Goal: Contribute content

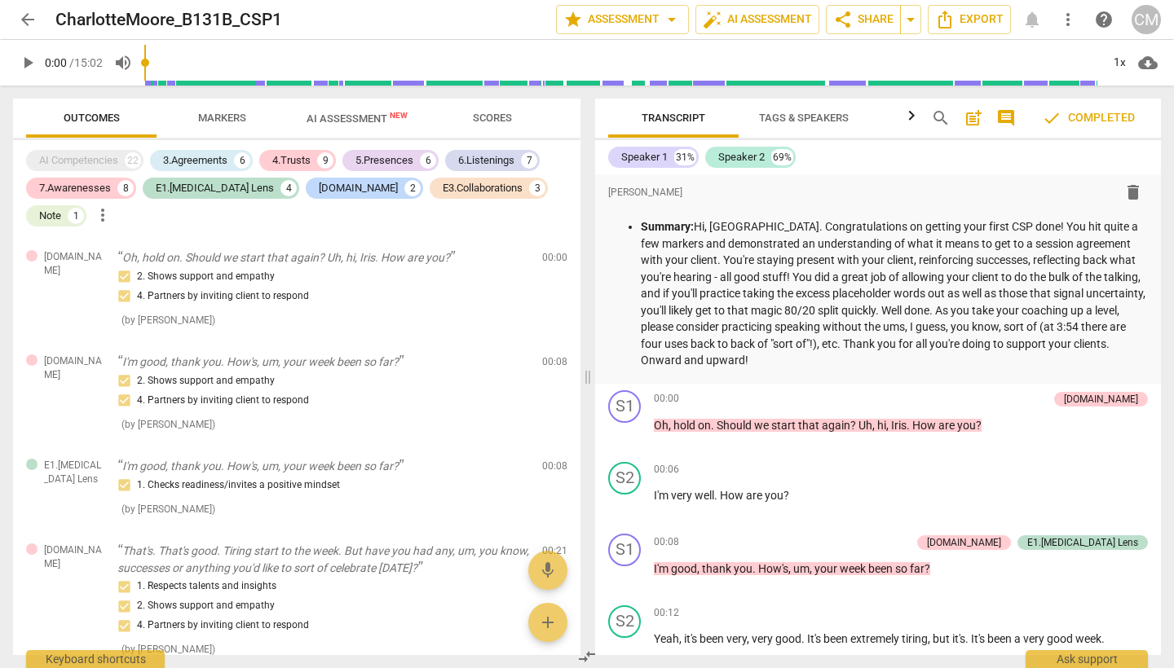
scroll to position [3512, 0]
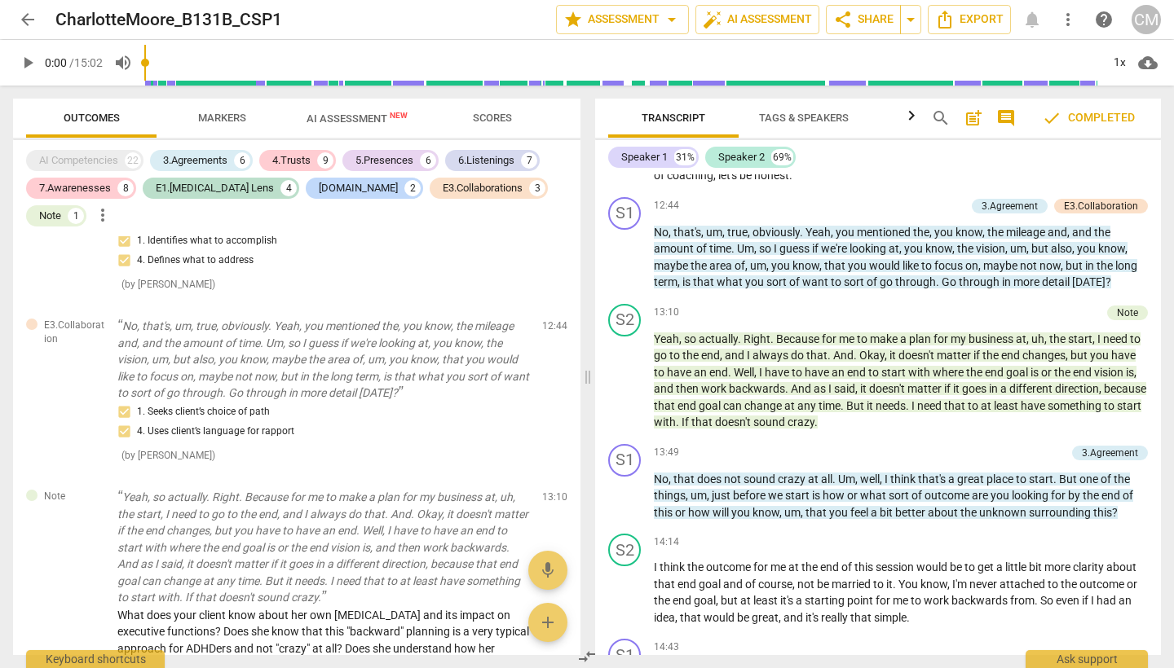
click at [16, 17] on span "arrow_back" at bounding box center [27, 20] width 29 height 20
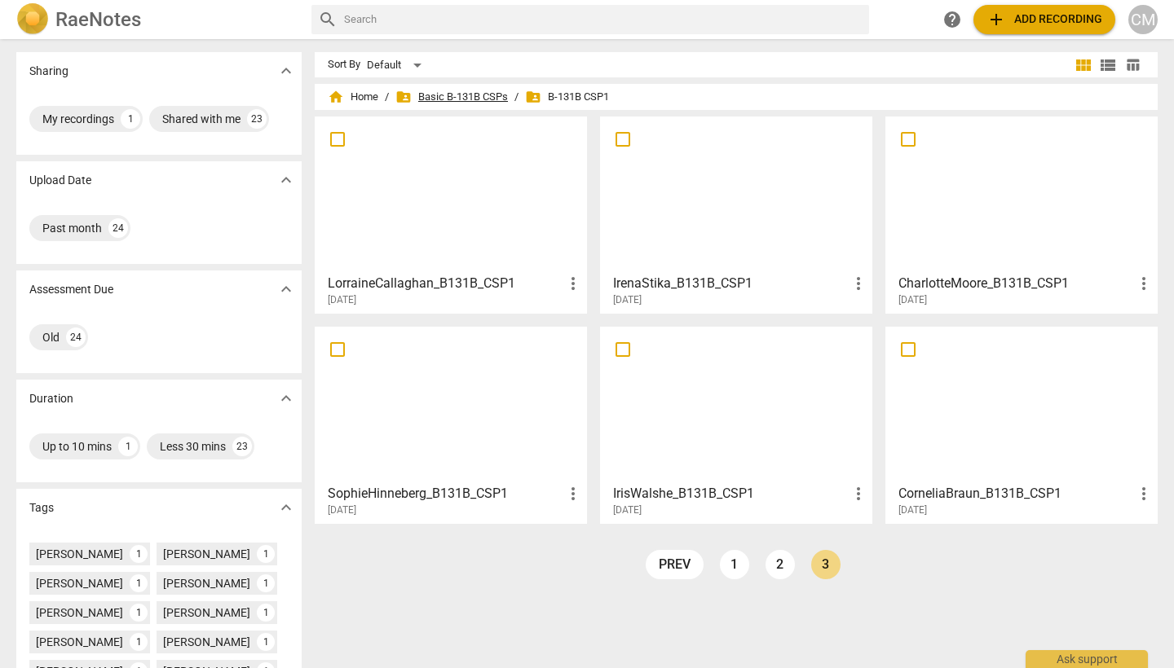
click at [470, 92] on span "folder_shared Basic B-131B CSPs" at bounding box center [451, 97] width 112 height 16
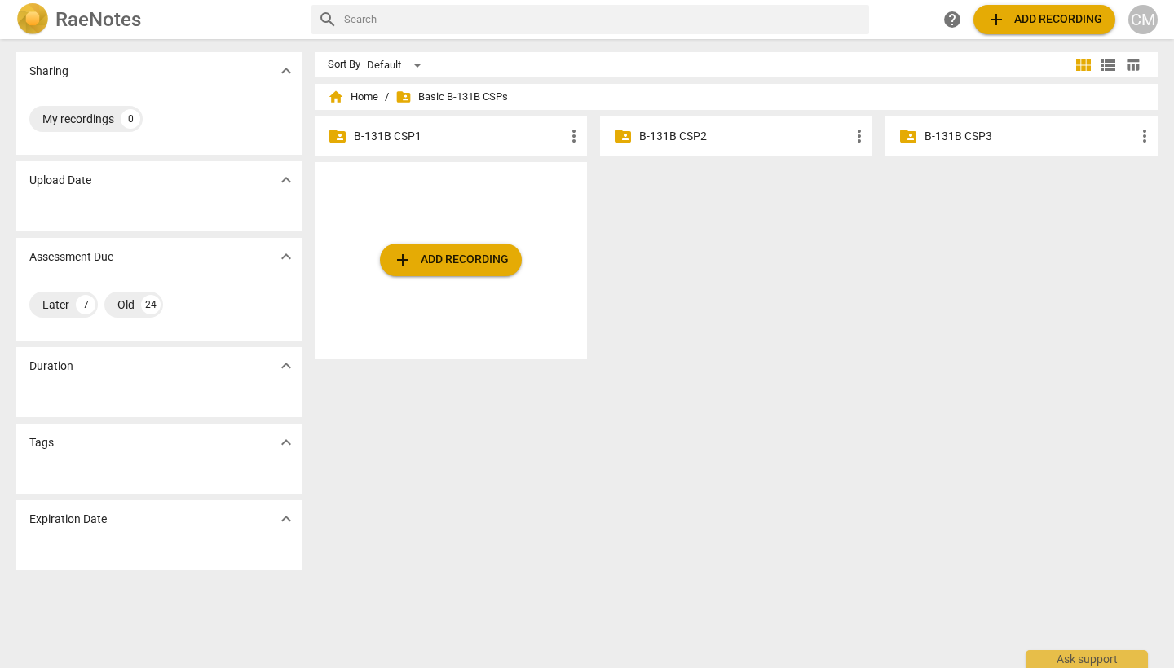
click at [725, 148] on div "folder_shared B-131B CSP2 more_vert" at bounding box center [736, 136] width 272 height 39
click at [691, 137] on p "B-131B CSP2" at bounding box center [744, 136] width 210 height 17
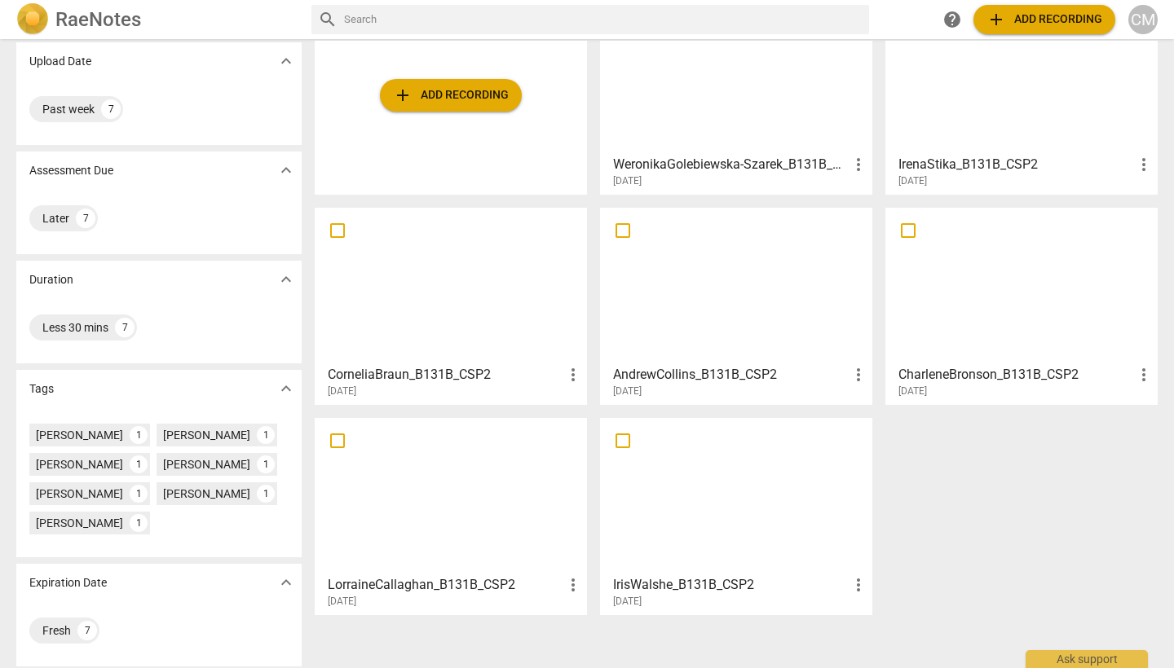
scroll to position [120, 0]
click at [482, 101] on span "add Add recording" at bounding box center [451, 95] width 116 height 20
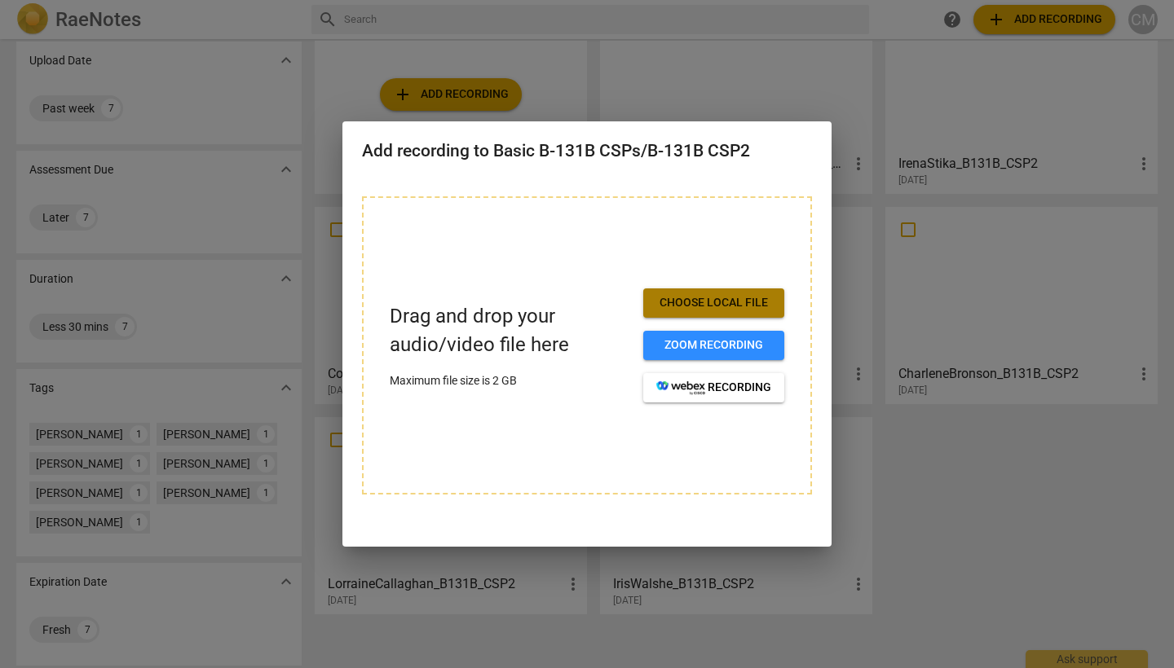
click at [708, 303] on span "Choose local file" at bounding box center [713, 303] width 115 height 16
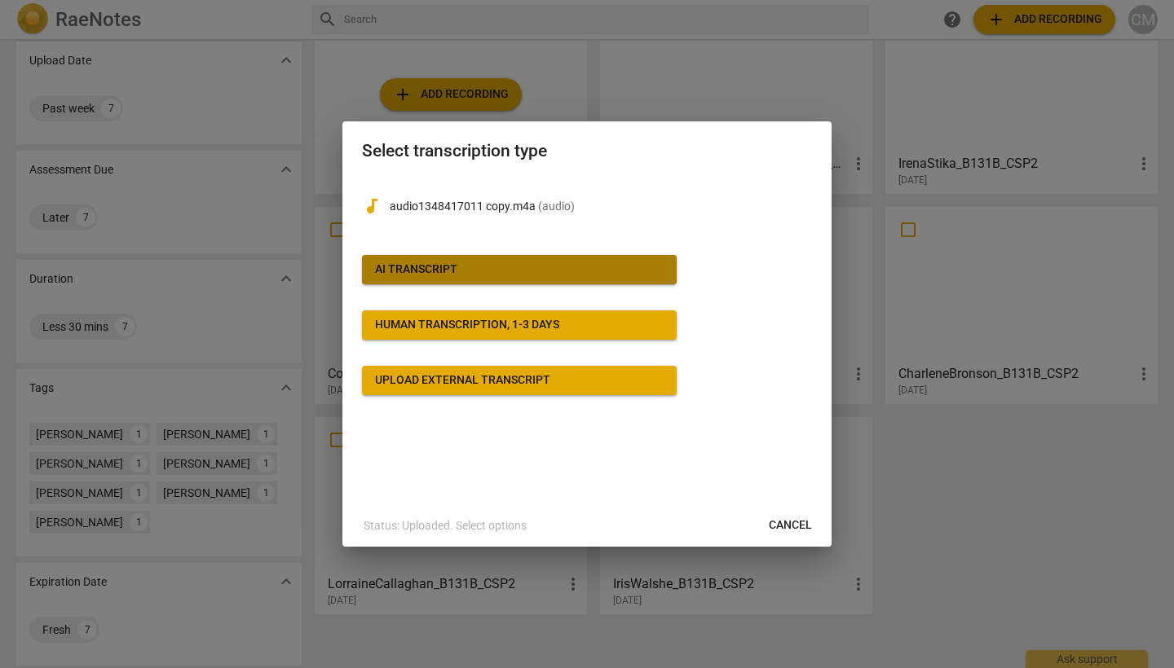
click at [443, 271] on div "AI Transcript" at bounding box center [416, 270] width 82 height 16
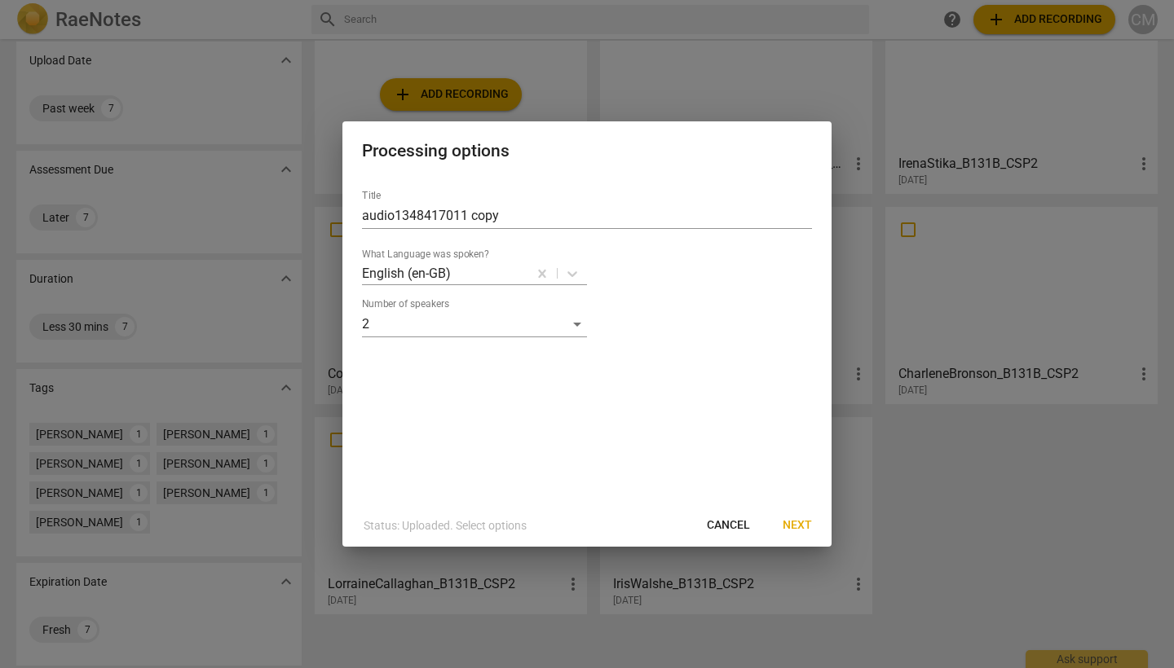
click at [805, 522] on span "Next" at bounding box center [797, 526] width 29 height 16
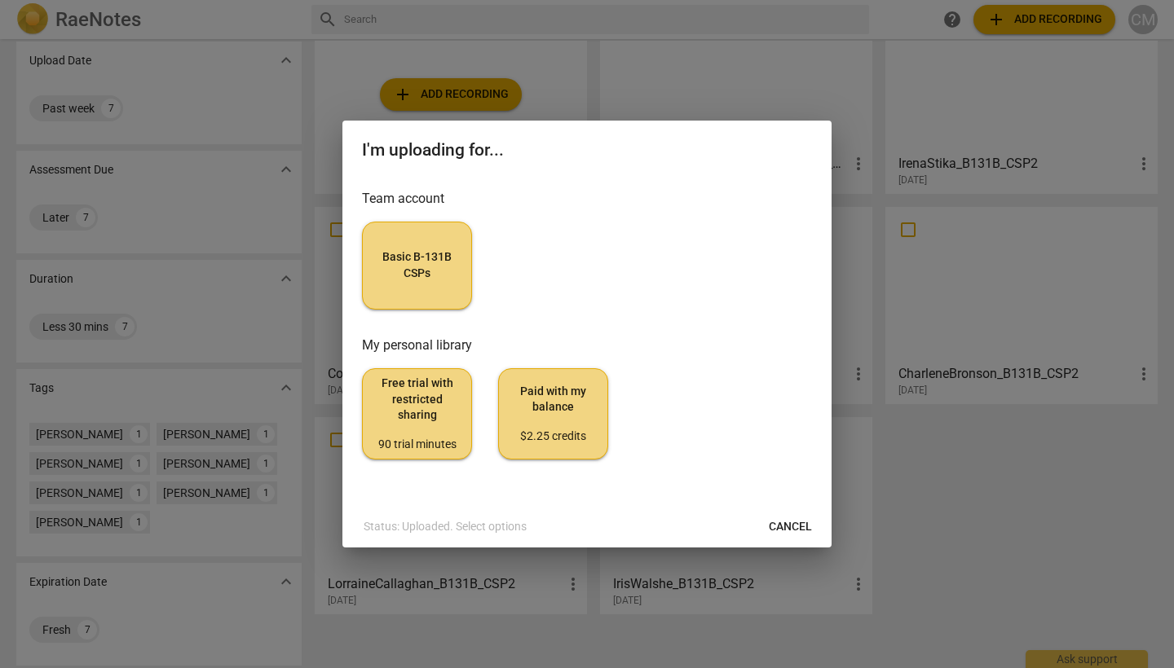
click at [434, 271] on span "Basic B-131B CSPs" at bounding box center [417, 265] width 82 height 32
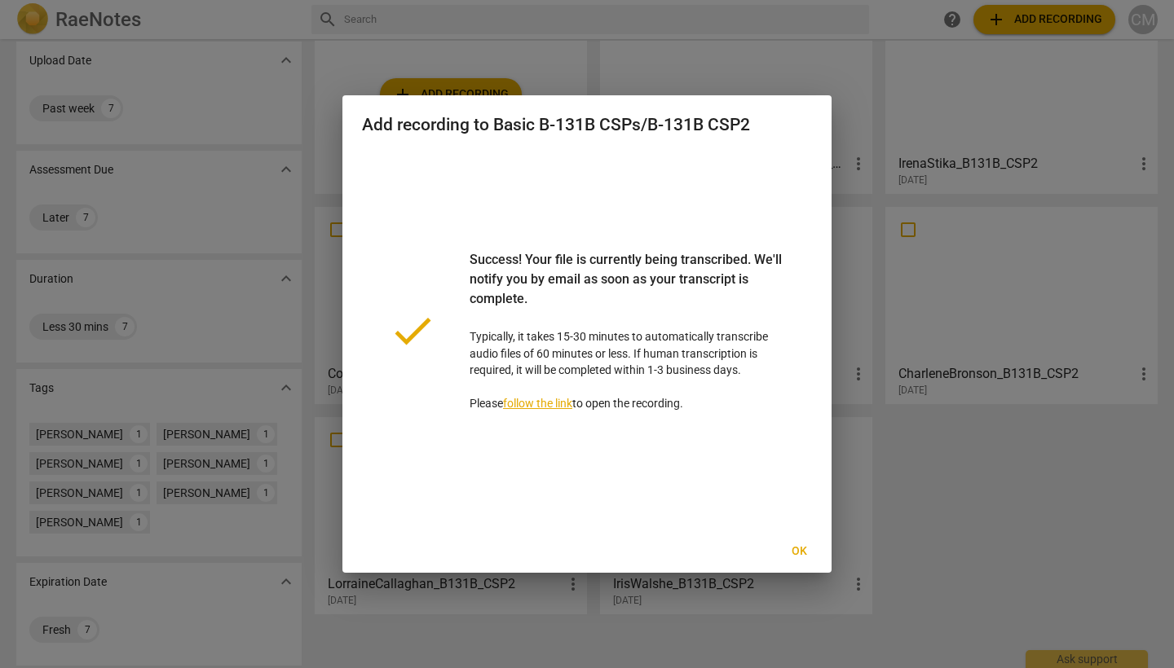
click at [792, 552] on span "Ok" at bounding box center [799, 552] width 26 height 16
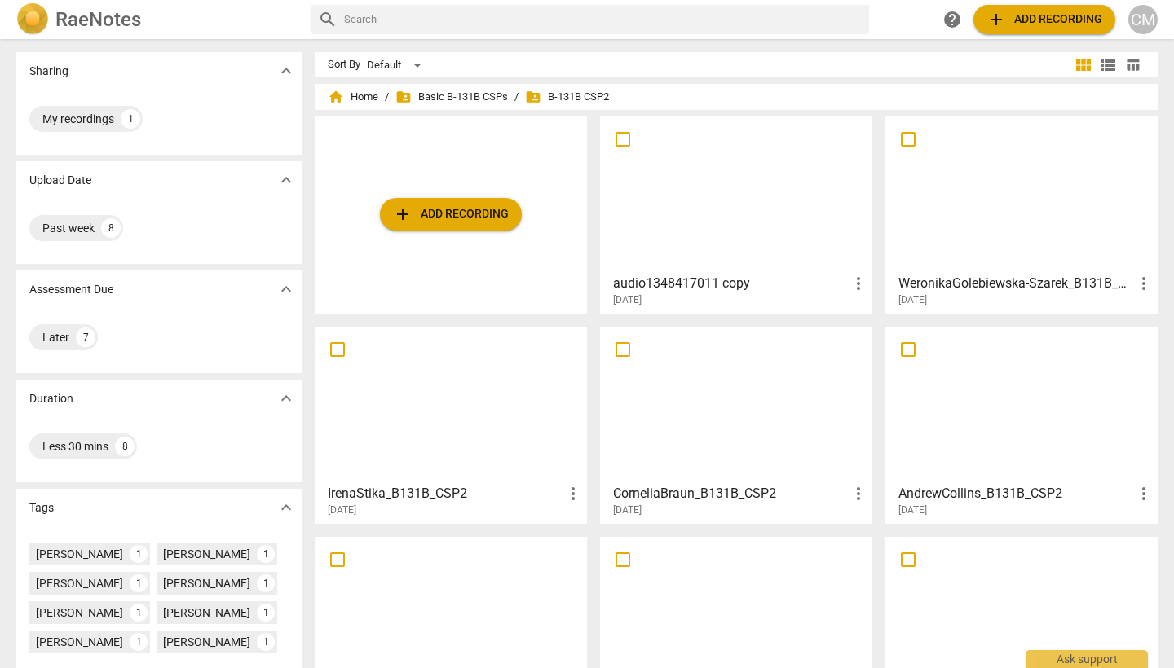
scroll to position [0, 0]
click at [858, 284] on span "more_vert" at bounding box center [859, 284] width 20 height 20
click at [800, 293] on div at bounding box center [587, 334] width 1174 height 668
click at [857, 285] on span "more_vert" at bounding box center [859, 284] width 20 height 20
click at [806, 303] on div at bounding box center [587, 334] width 1174 height 668
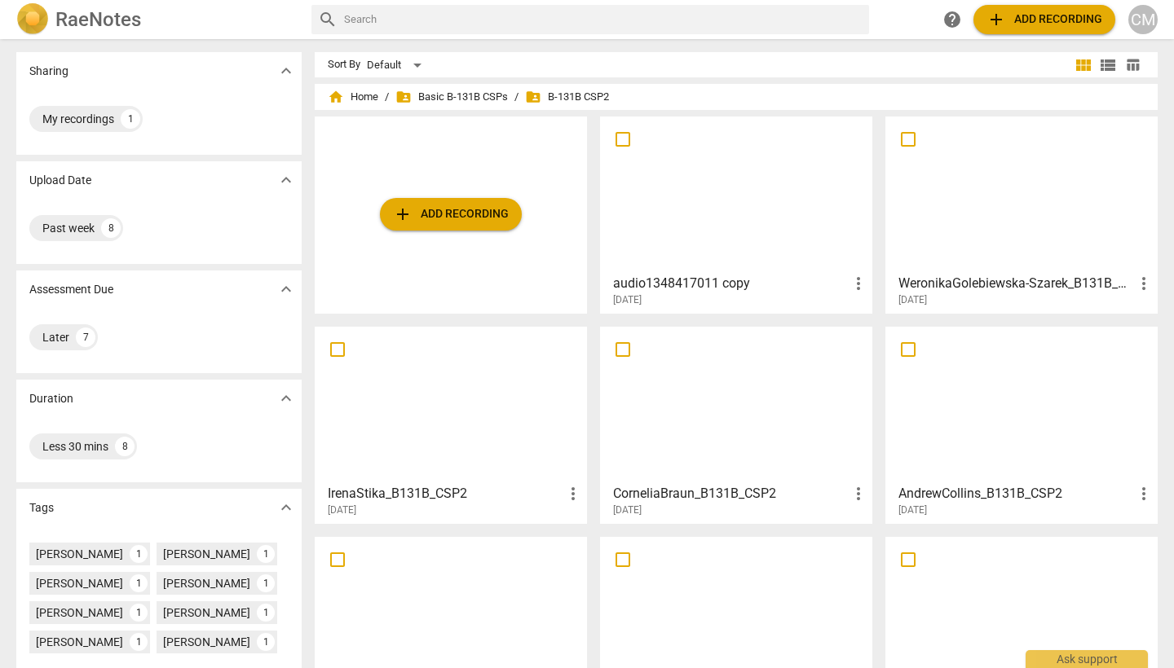
click at [712, 280] on h3 "audio1348417011 copy" at bounding box center [731, 284] width 236 height 20
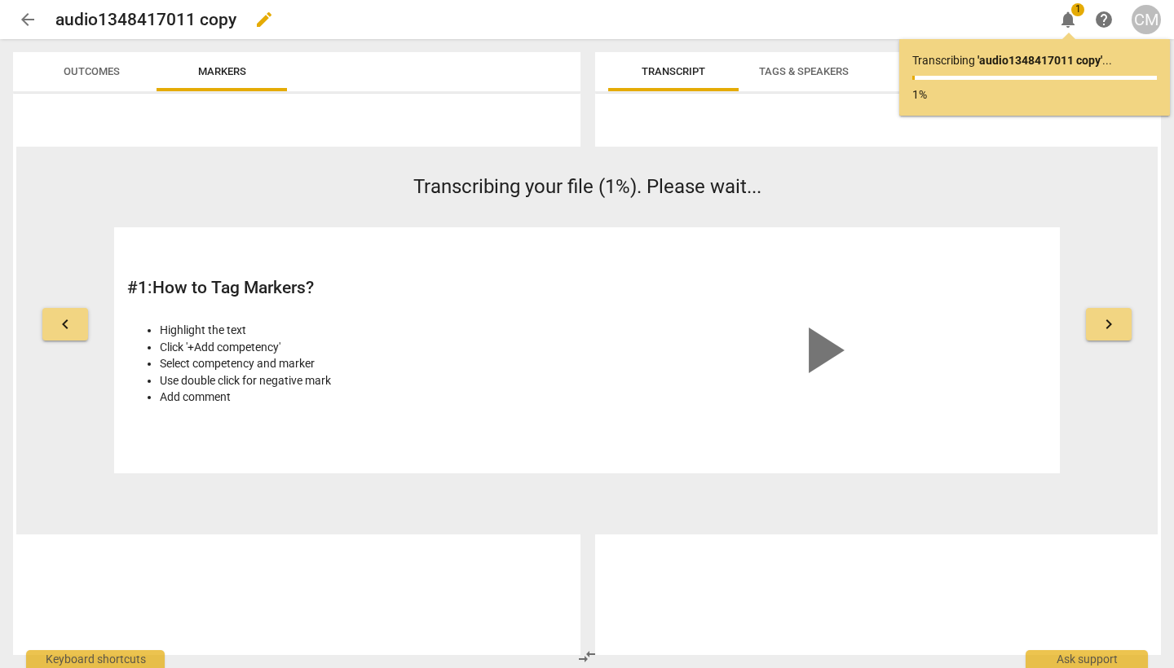
click at [258, 25] on span "edit" at bounding box center [264, 20] width 20 height 20
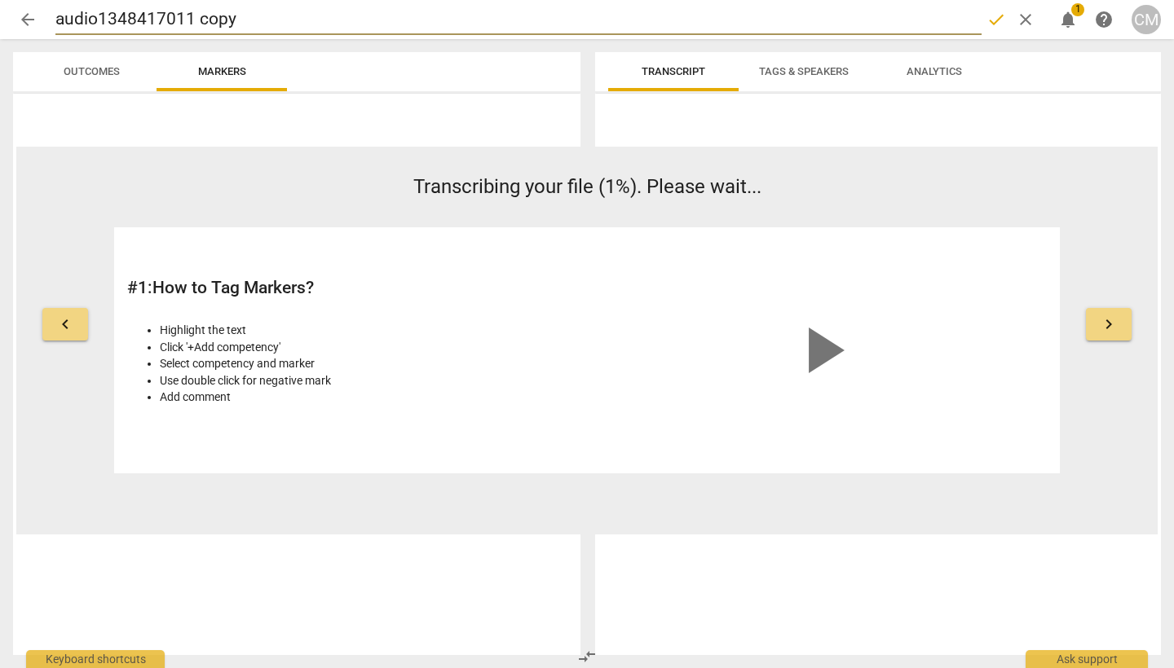
drag, startPoint x: 236, startPoint y: 21, endPoint x: 40, endPoint y: 18, distance: 195.7
click at [40, 18] on div "arrow_back audio1348417011 copy done clear notifications 1 help CM" at bounding box center [587, 19] width 1148 height 31
type input "CharlotteMoore_"
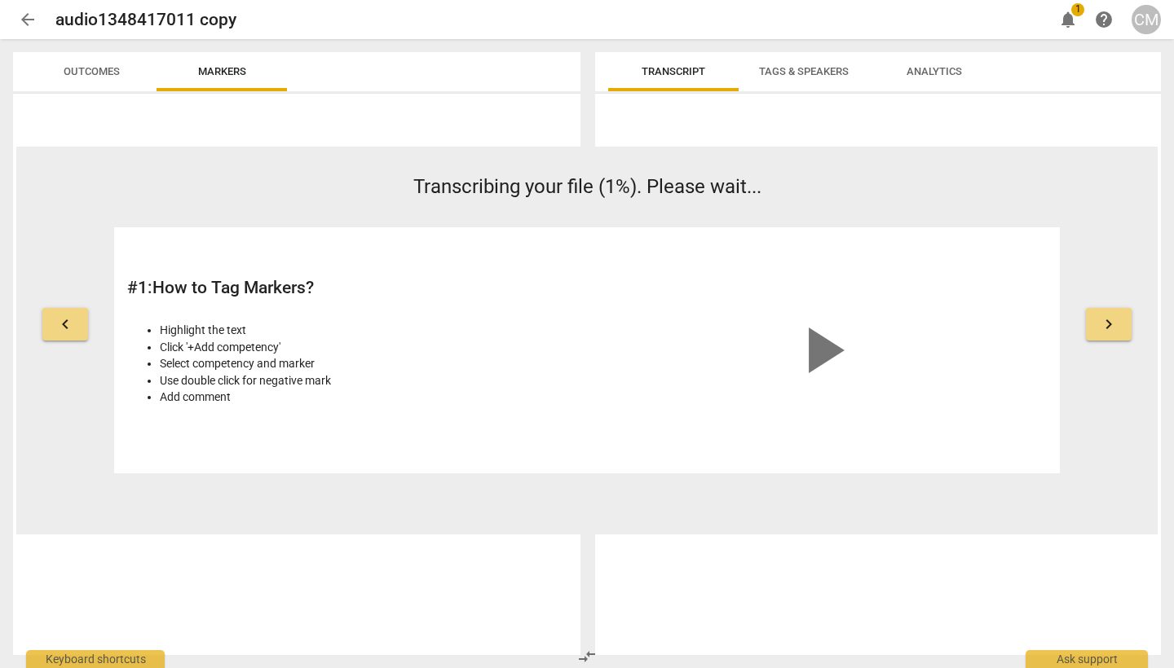
click at [192, 18] on h2 "audio1348417011 copy" at bounding box center [145, 20] width 181 height 20
click at [29, 20] on span "arrow_back" at bounding box center [28, 20] width 20 height 20
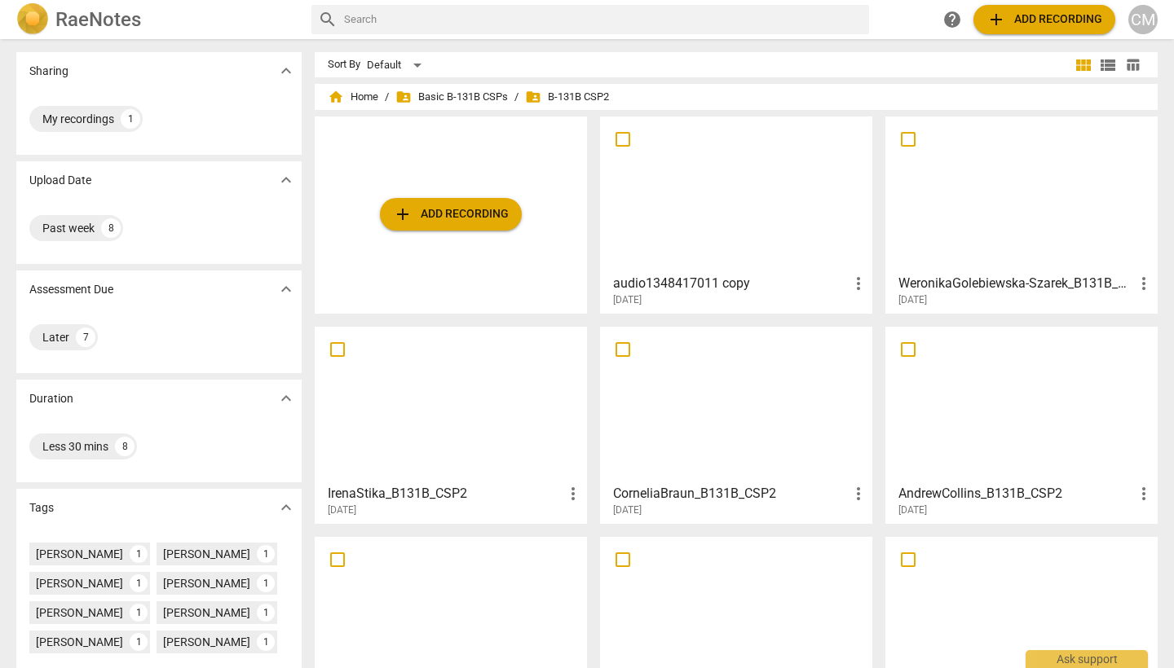
click at [769, 285] on h3 "audio1348417011 copy" at bounding box center [731, 284] width 236 height 20
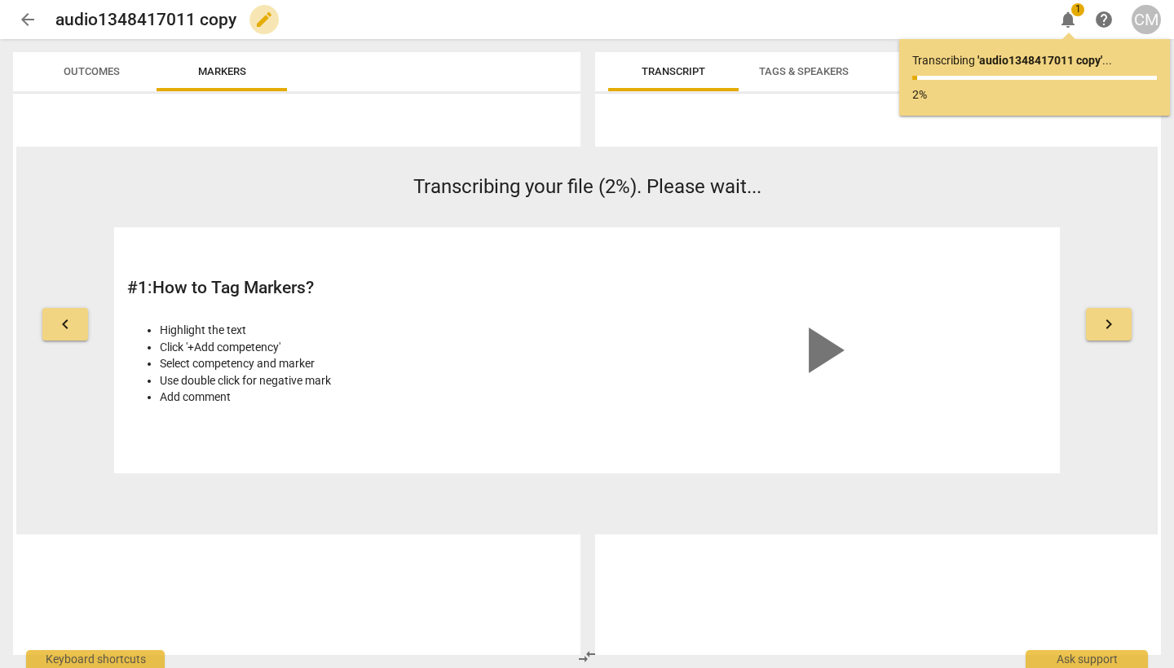
click at [258, 15] on span "edit" at bounding box center [264, 20] width 20 height 20
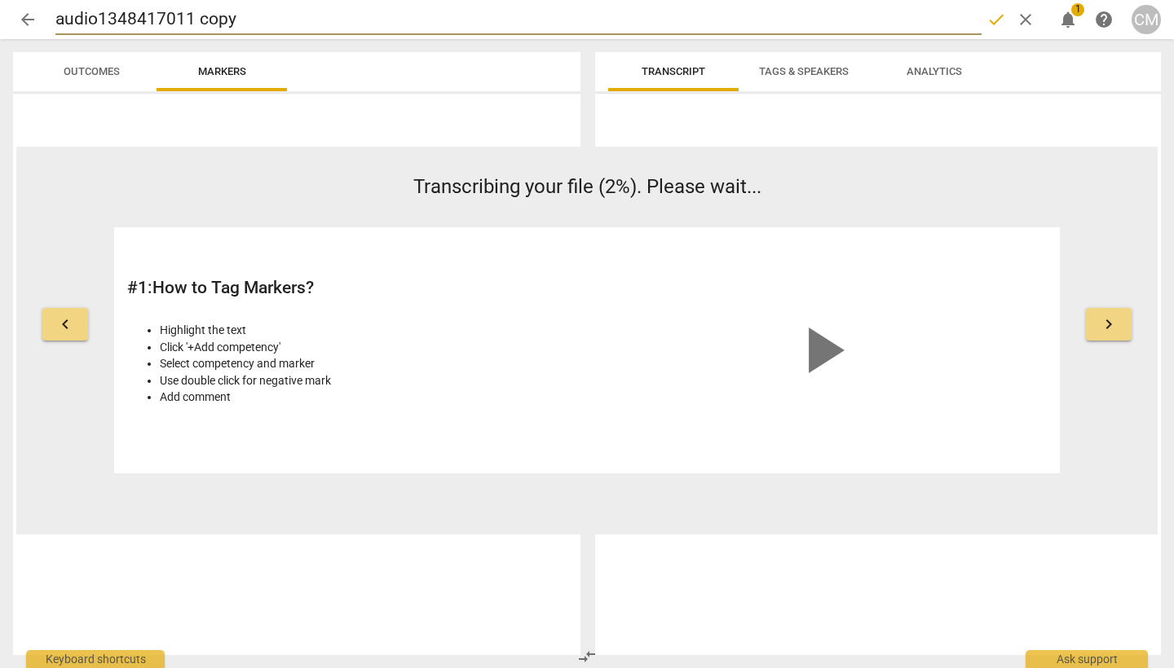
drag, startPoint x: 244, startPoint y: 18, endPoint x: 23, endPoint y: 23, distance: 221.0
click at [23, 23] on div "arrow_back audio1348417011 copy done clear notifications 1 help CM" at bounding box center [587, 19] width 1148 height 31
type input "CharlotteMoore_B131B_CSP2"
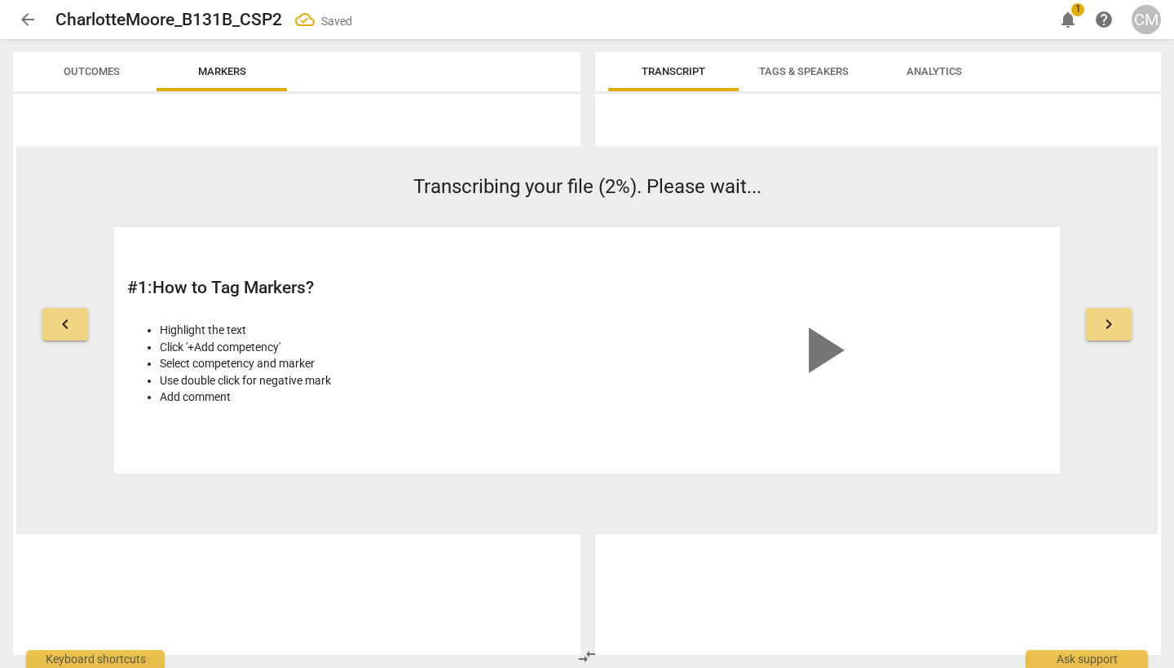
click at [29, 21] on span "arrow_back" at bounding box center [28, 20] width 20 height 20
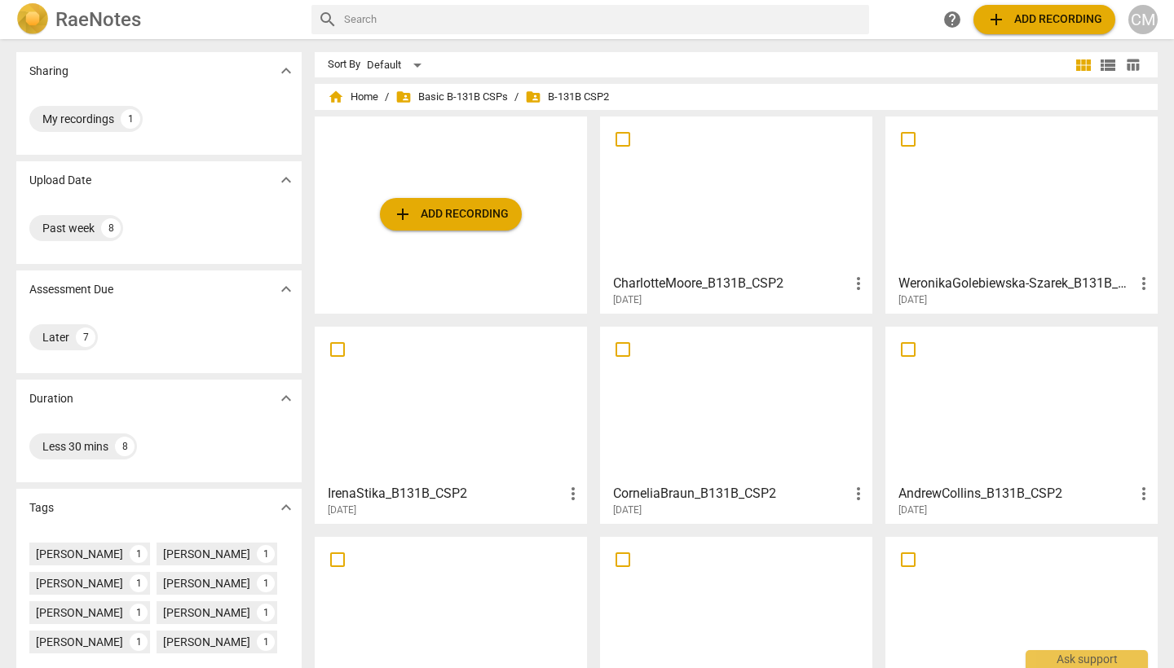
click at [686, 216] on div at bounding box center [736, 194] width 261 height 144
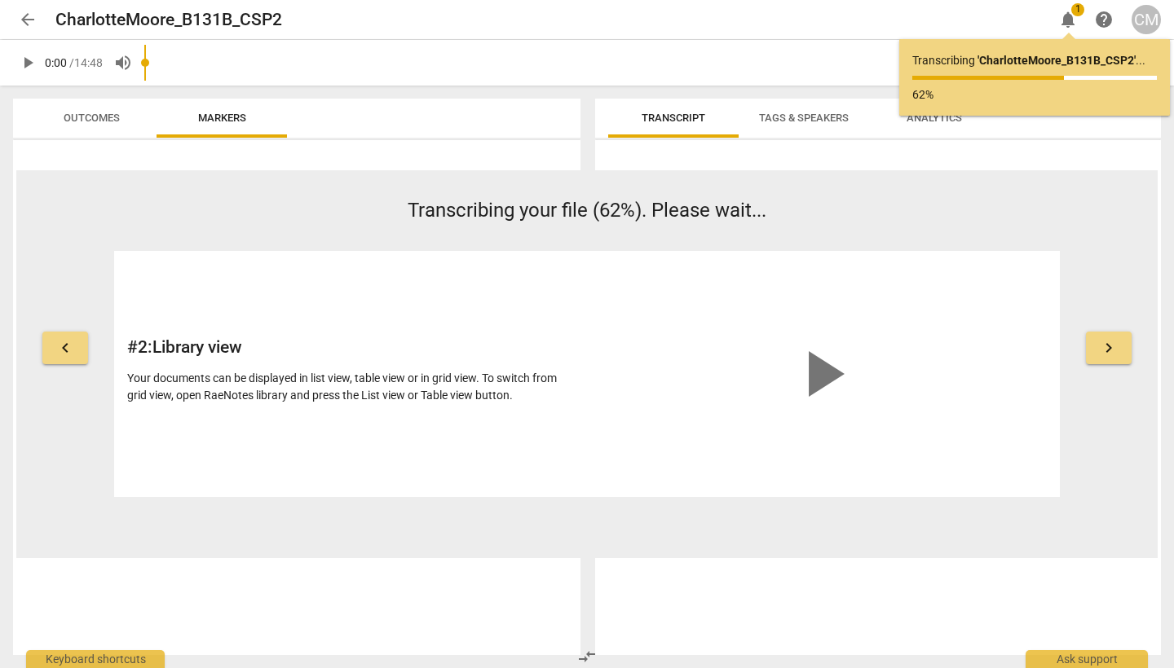
click at [740, 90] on div "Transcript Tags & Speakers Analytics 2025-09-07T19:18:36Z Tags Charlotte Moore …" at bounding box center [881, 377] width 585 height 583
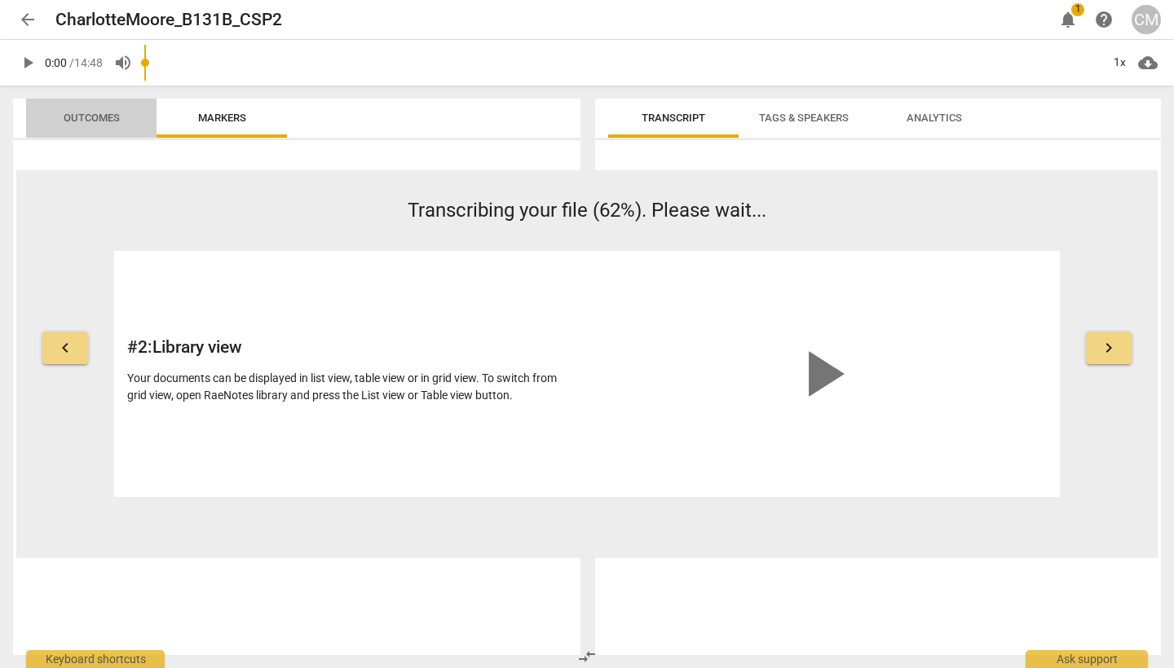
click at [87, 117] on span "Outcomes" at bounding box center [92, 118] width 56 height 12
click at [32, 15] on span "arrow_back" at bounding box center [28, 20] width 20 height 20
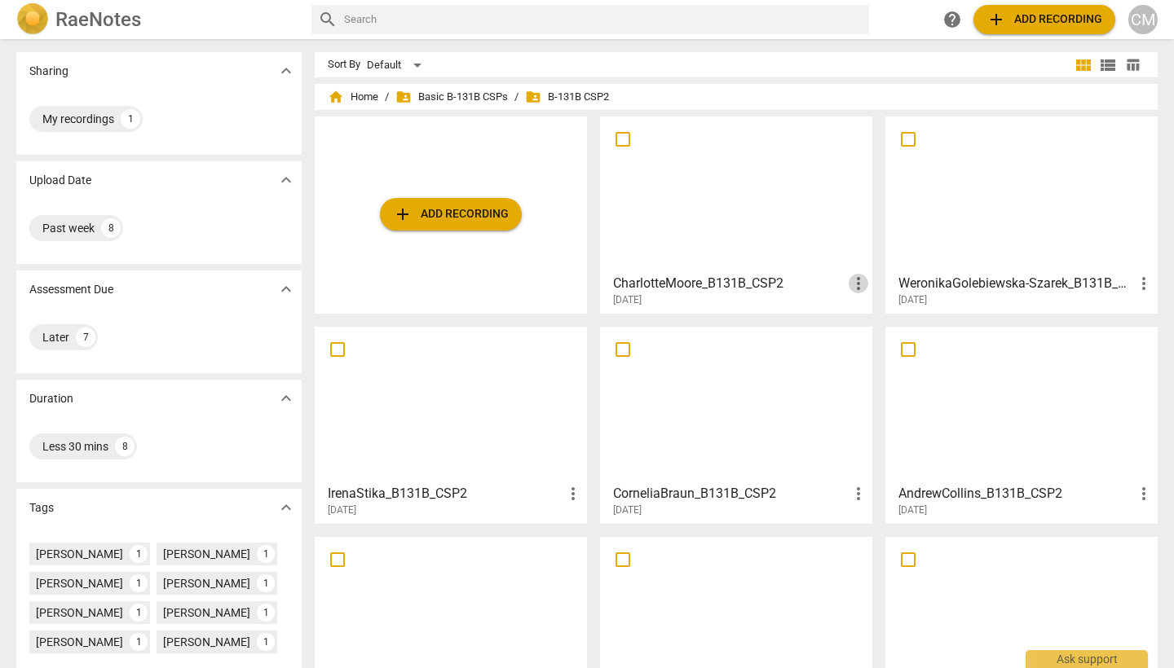
click at [862, 285] on span "more_vert" at bounding box center [859, 284] width 20 height 20
click at [761, 290] on div at bounding box center [587, 334] width 1174 height 668
click at [715, 278] on h3 "CharlotteMoore_B131B_CSP2" at bounding box center [731, 284] width 236 height 20
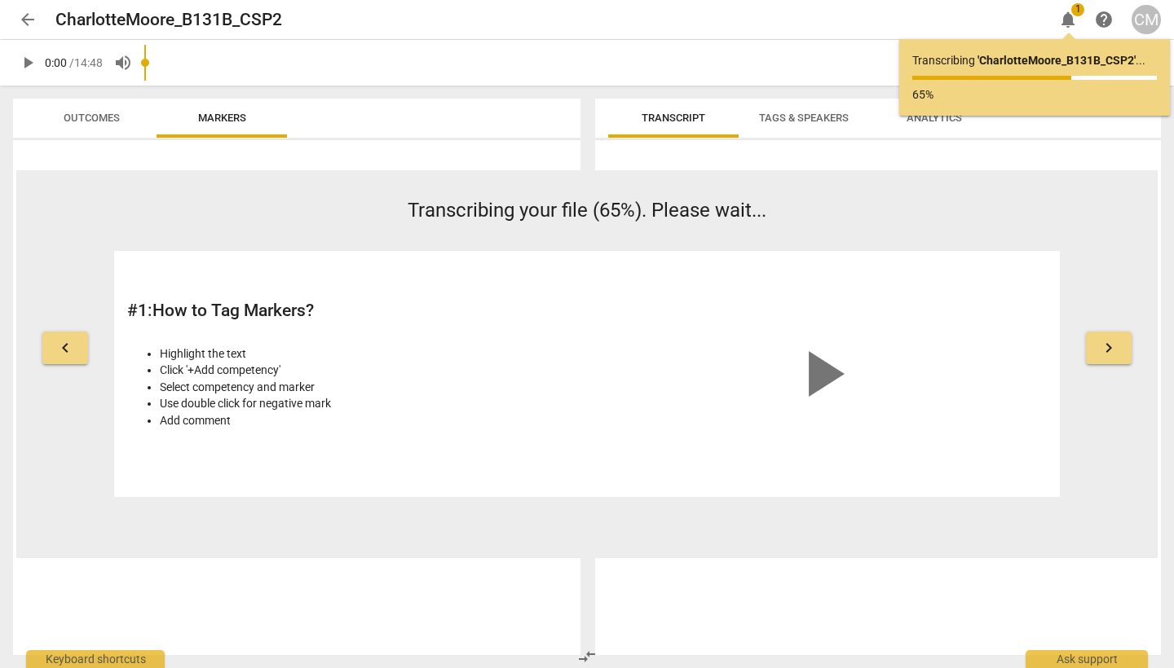
click at [1065, 15] on span "notifications" at bounding box center [1068, 20] width 20 height 20
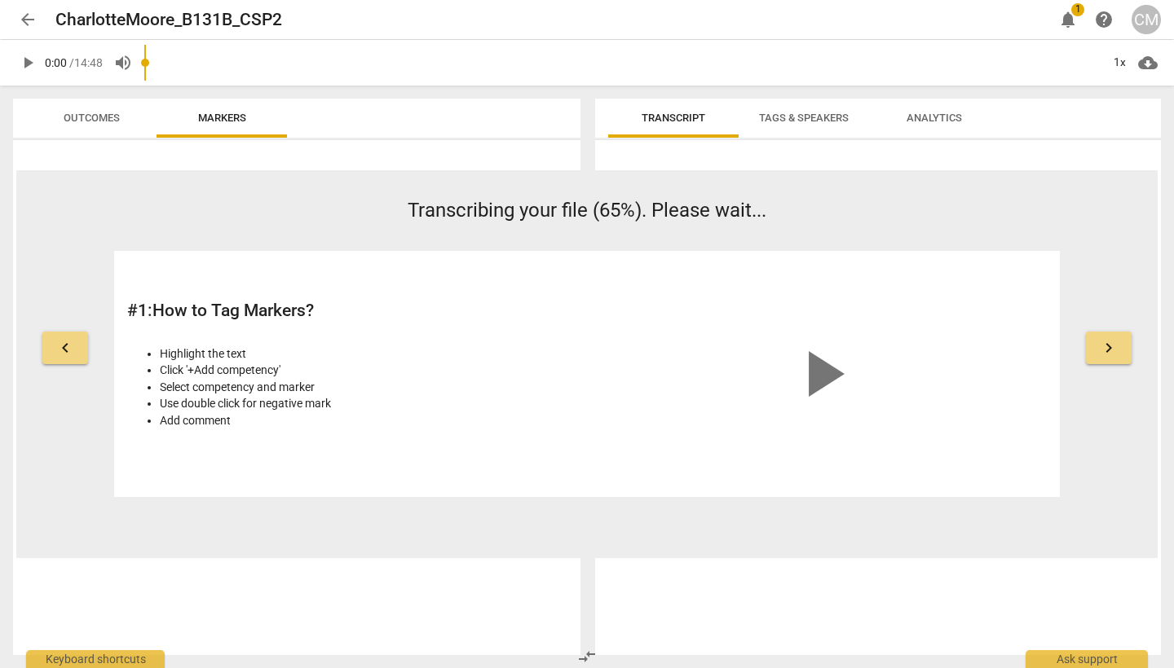
click at [28, 16] on span "arrow_back" at bounding box center [28, 20] width 20 height 20
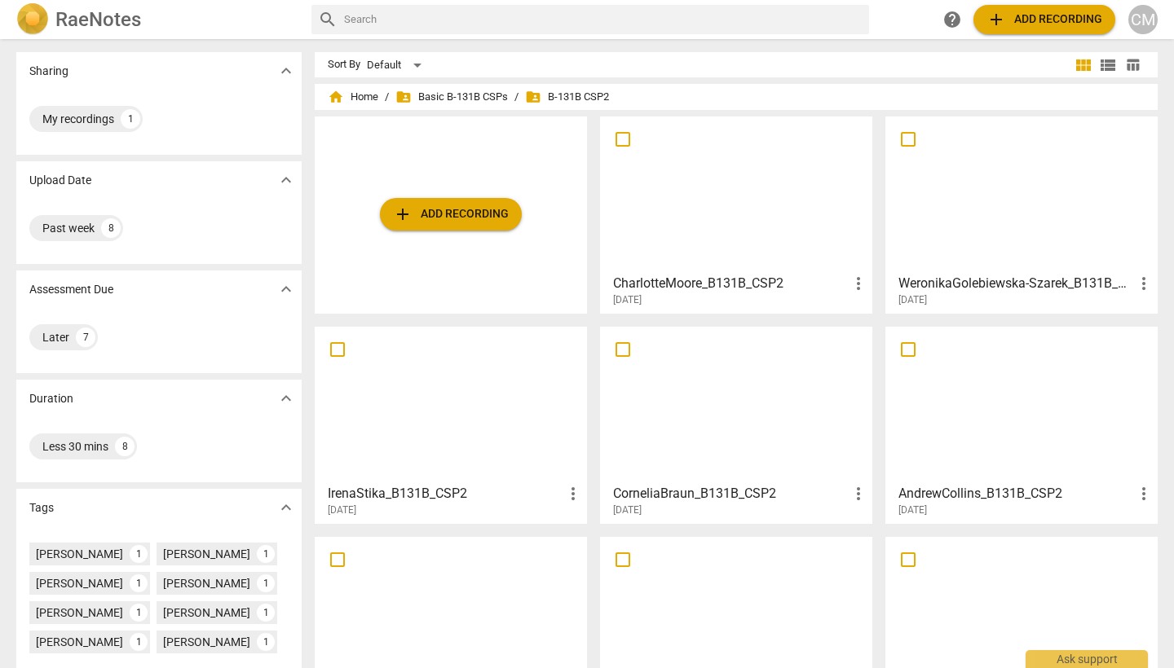
click at [686, 282] on h3 "CharlotteMoore_B131B_CSP2" at bounding box center [731, 284] width 236 height 20
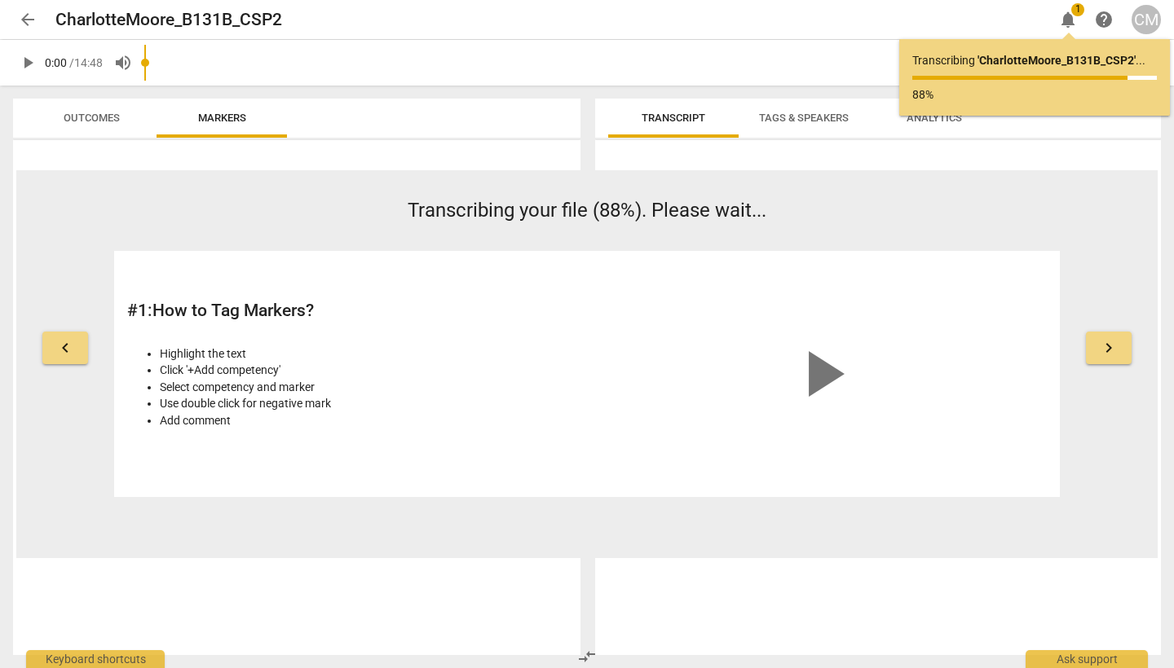
click at [26, 12] on span "arrow_back" at bounding box center [28, 20] width 20 height 20
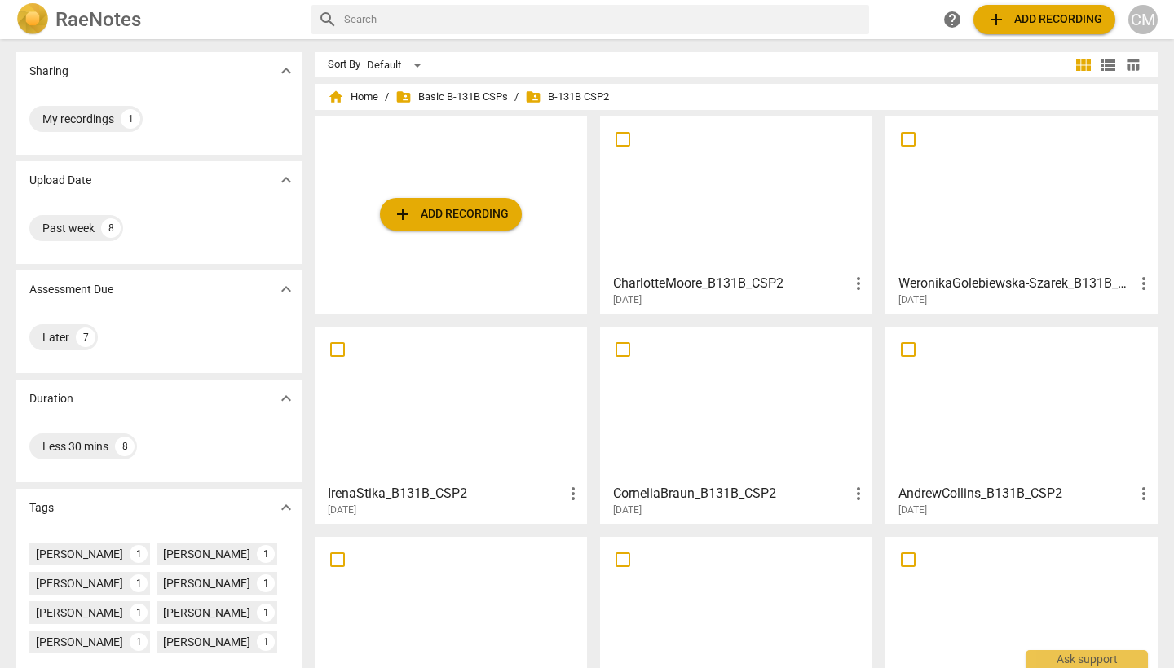
click at [700, 286] on h3 "CharlotteMoore_B131B_CSP2" at bounding box center [731, 284] width 236 height 20
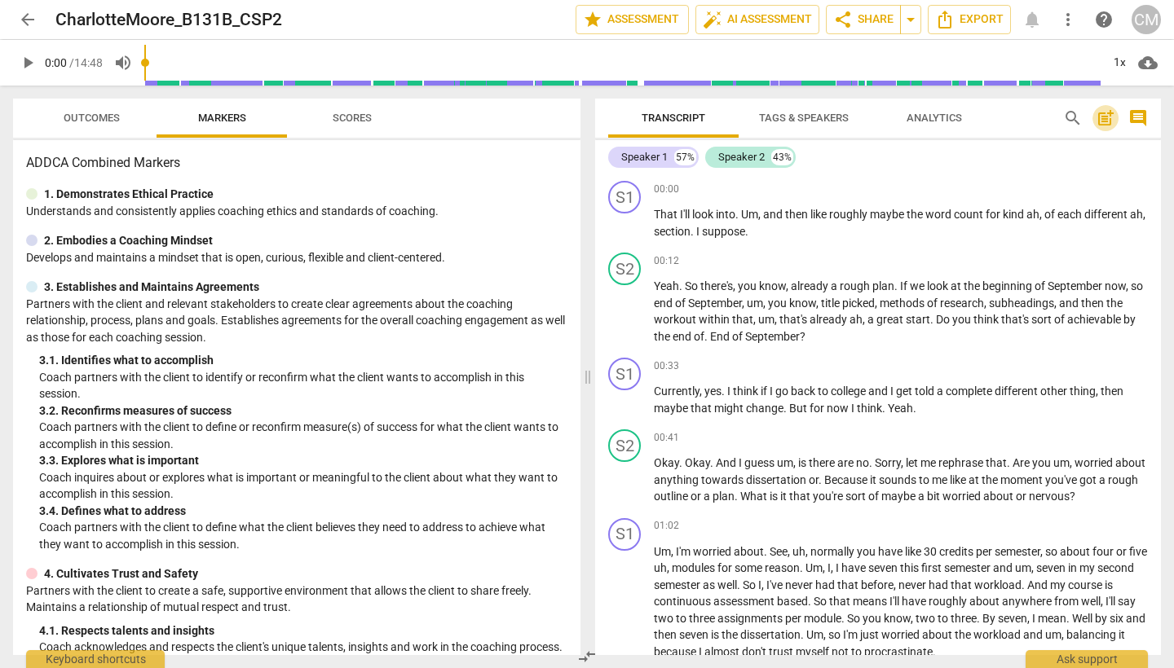
click at [1104, 117] on span "post_add" at bounding box center [1106, 118] width 20 height 20
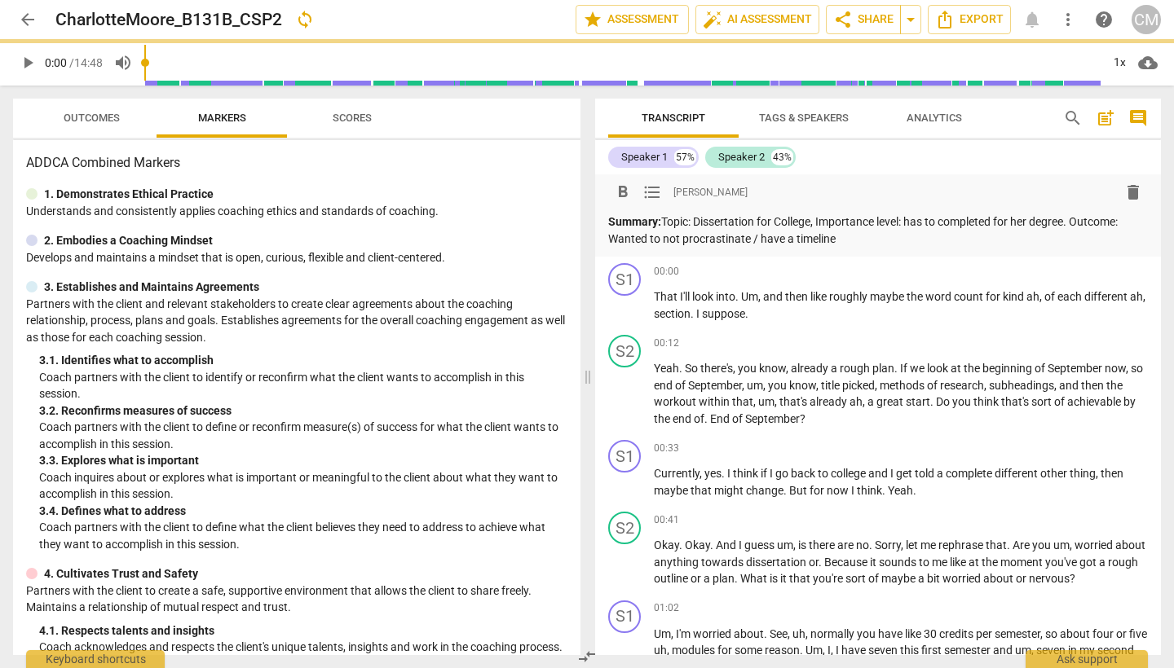
click at [709, 237] on p "Summary: Topic: Dissertation for College, Importance level: has to completed fo…" at bounding box center [878, 230] width 540 height 33
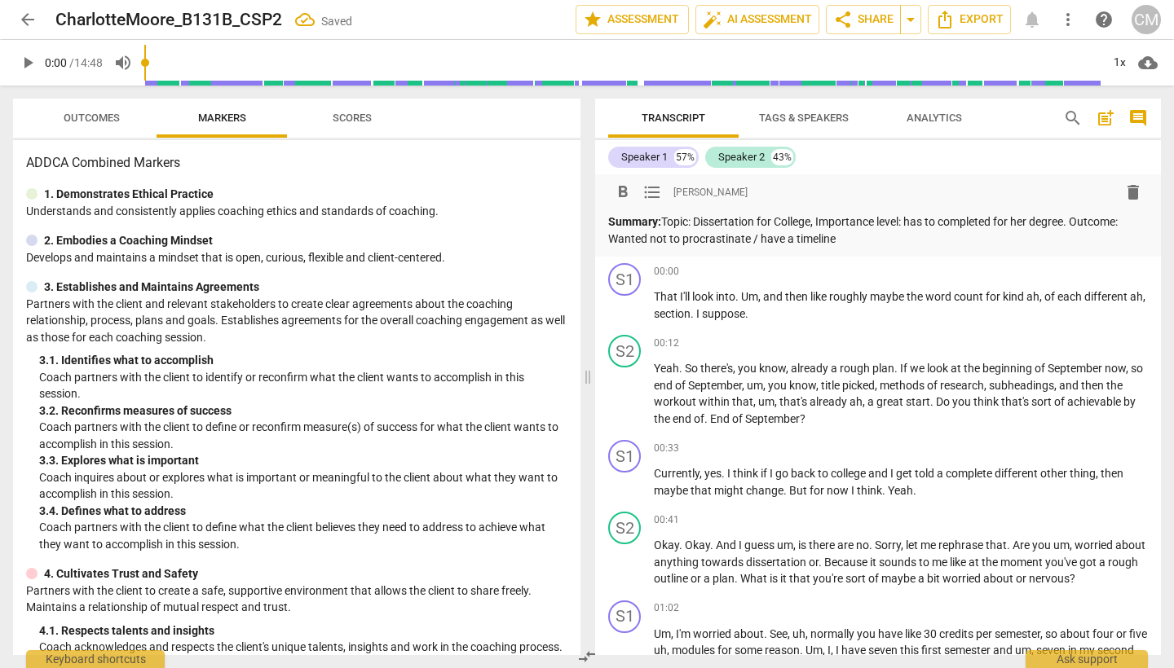
click at [978, 225] on p "Summary: Topic: Dissertation for College, Importance level: has to completed fo…" at bounding box center [878, 230] width 540 height 33
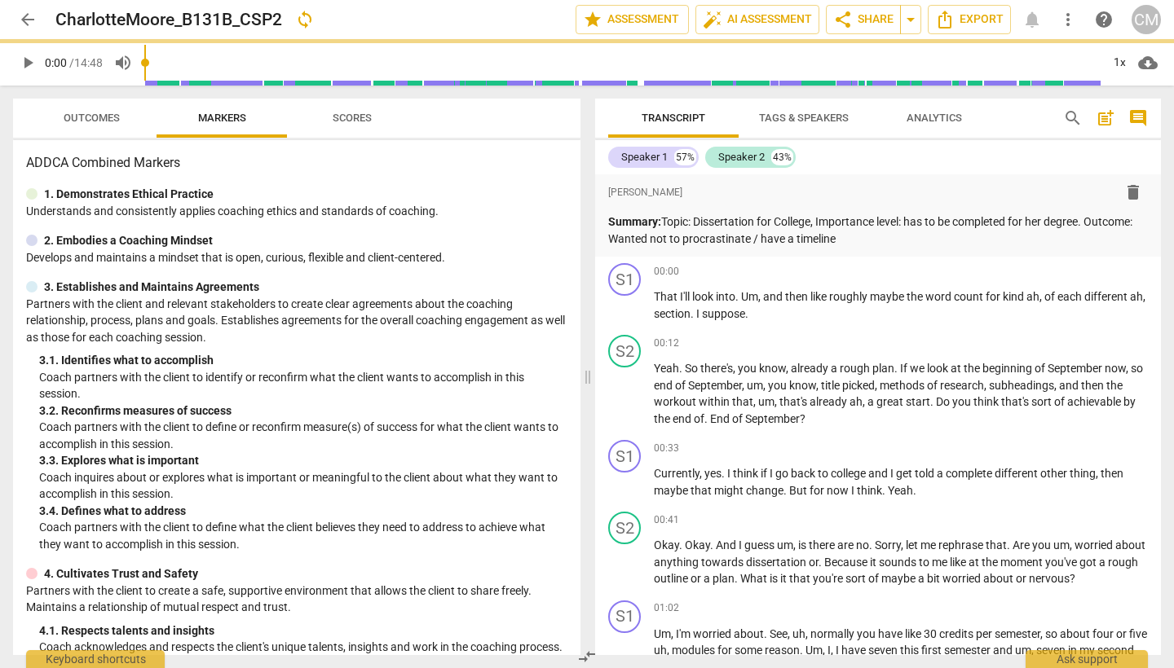
click at [1033, 157] on div "Speaker 1 57% Speaker 2 43%" at bounding box center [878, 157] width 540 height 28
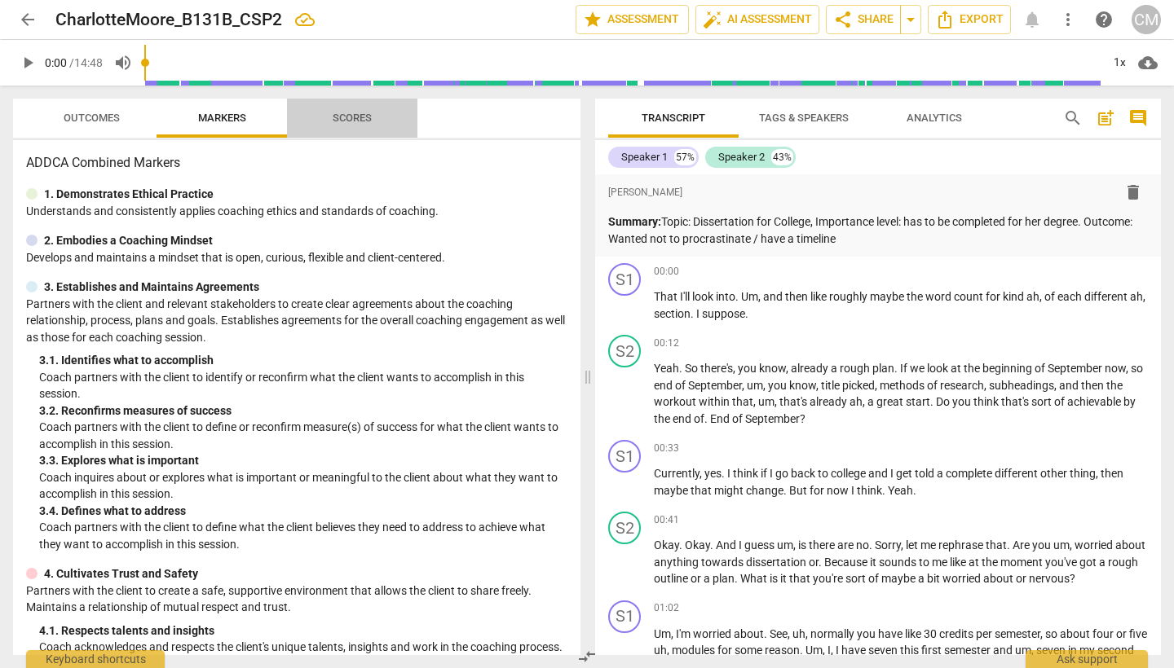
click at [364, 113] on span "Scores" at bounding box center [352, 118] width 39 height 12
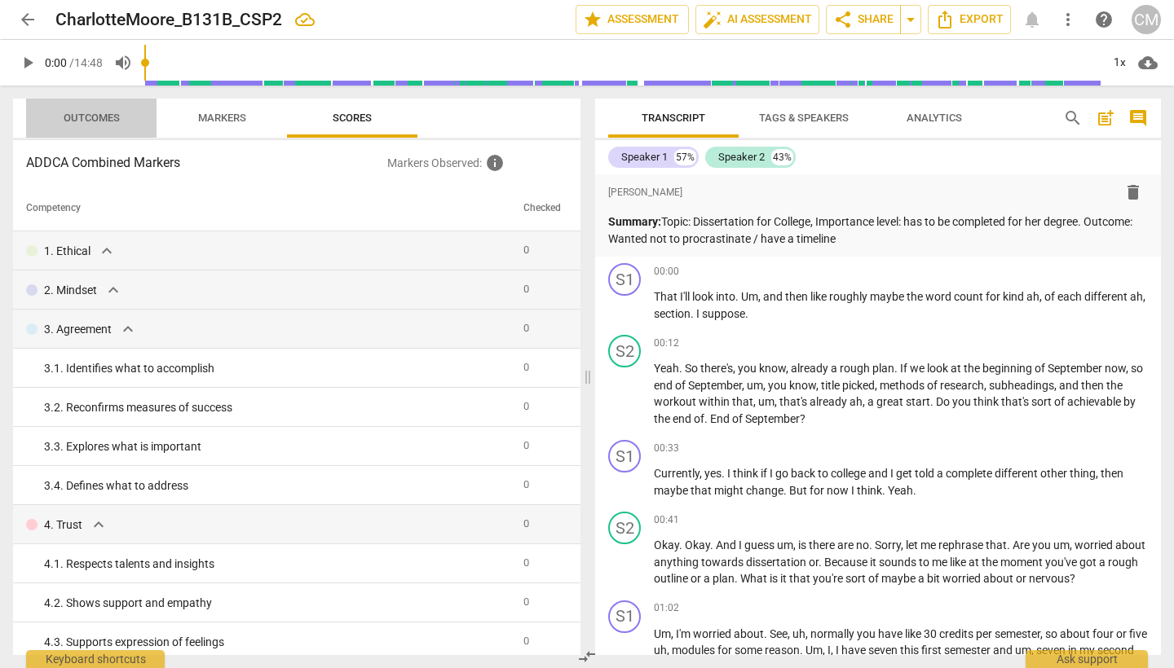
click at [98, 116] on span "Outcomes" at bounding box center [92, 118] width 56 height 12
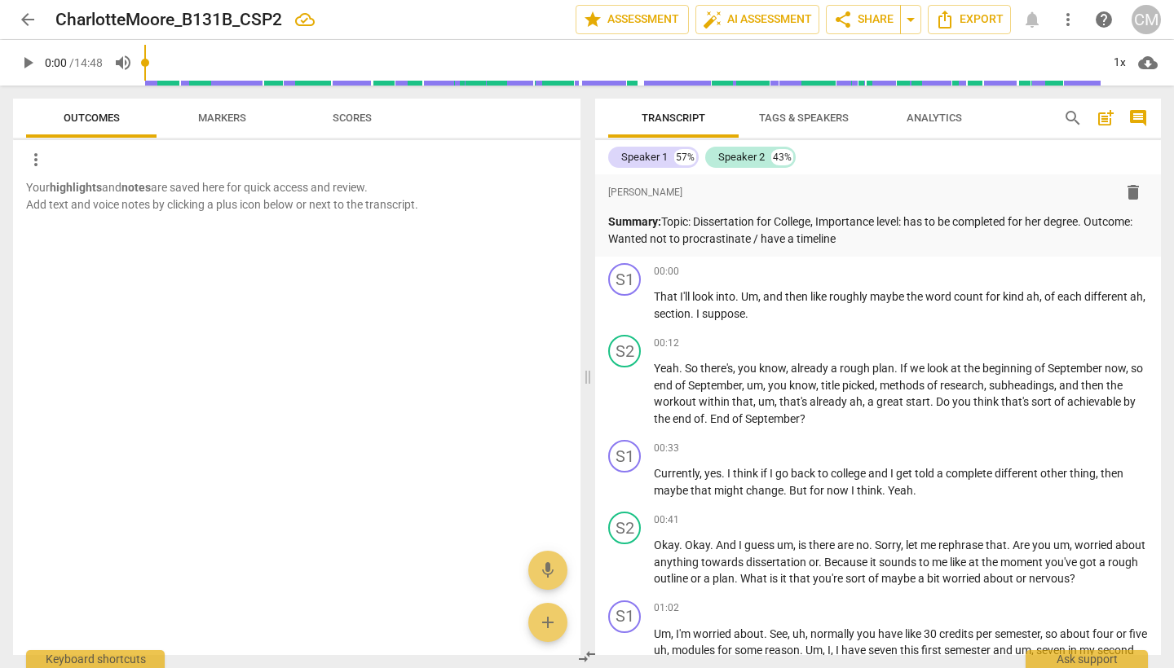
click at [22, 14] on span "arrow_back" at bounding box center [28, 20] width 20 height 20
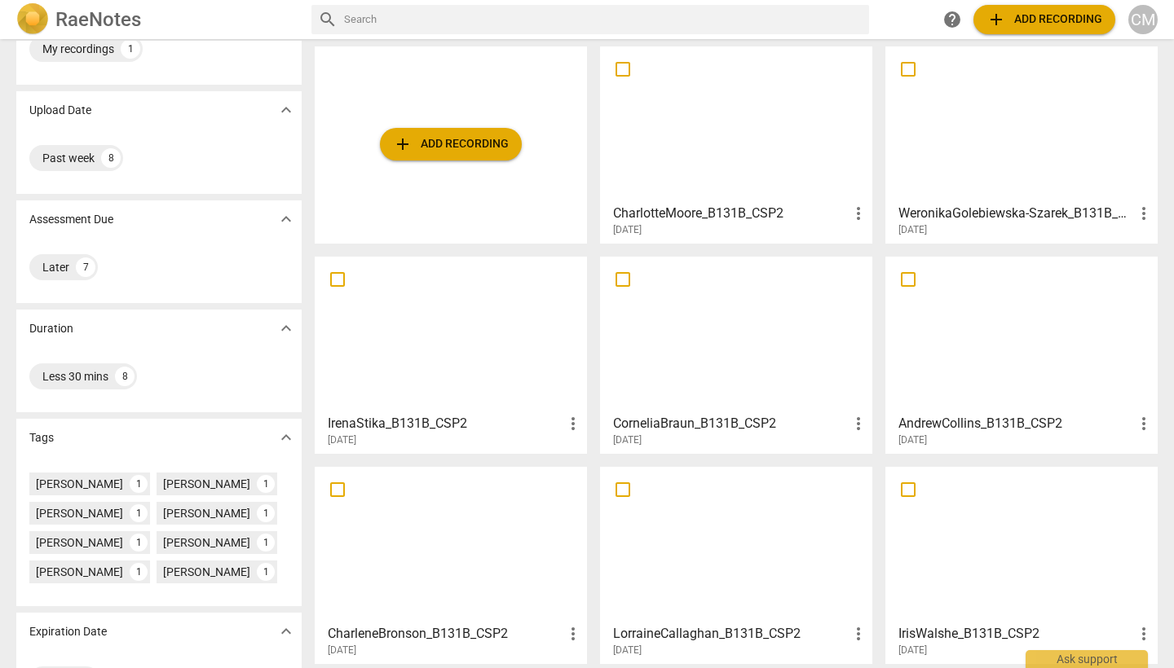
scroll to position [96, 0]
